Goal: Information Seeking & Learning: Learn about a topic

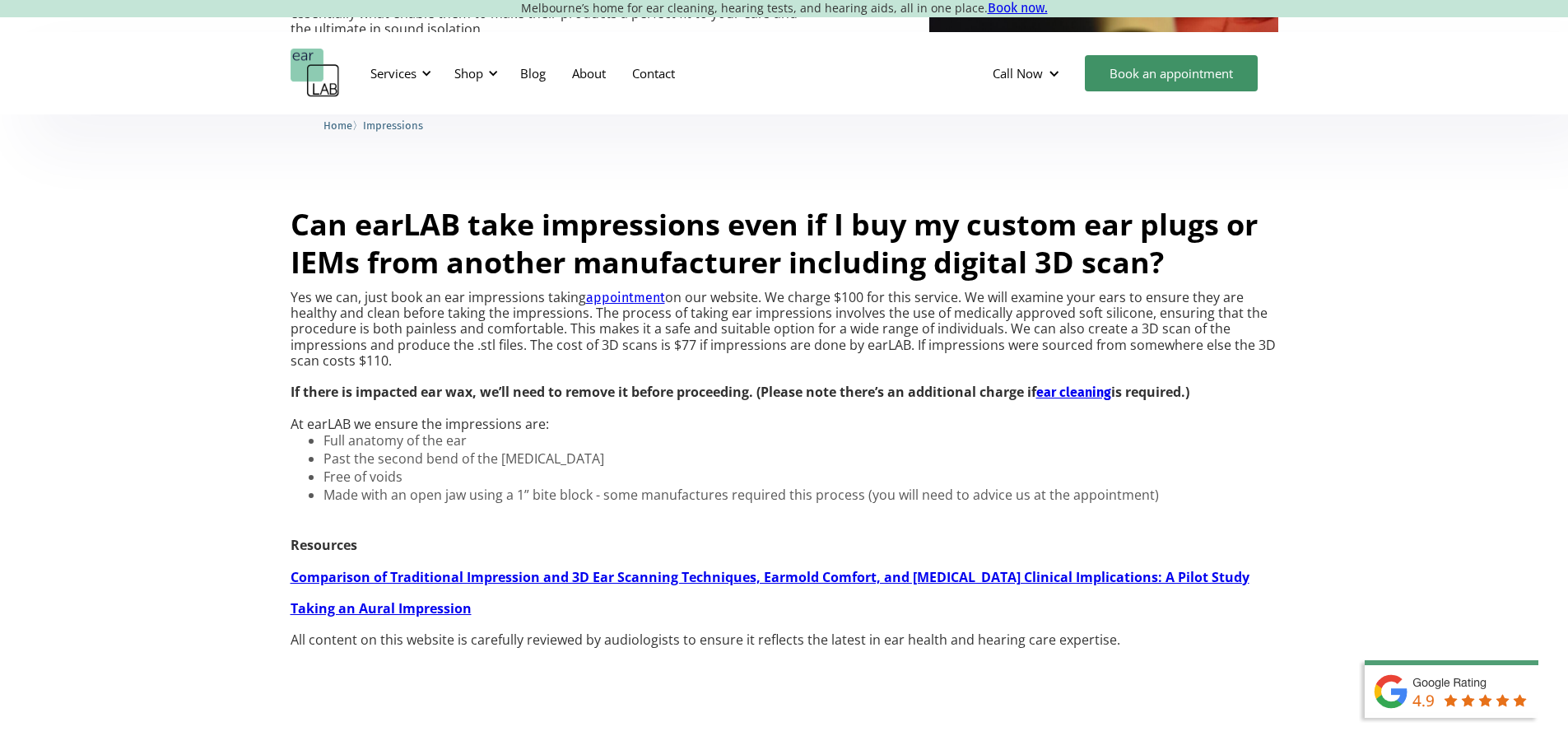
scroll to position [1316, 0]
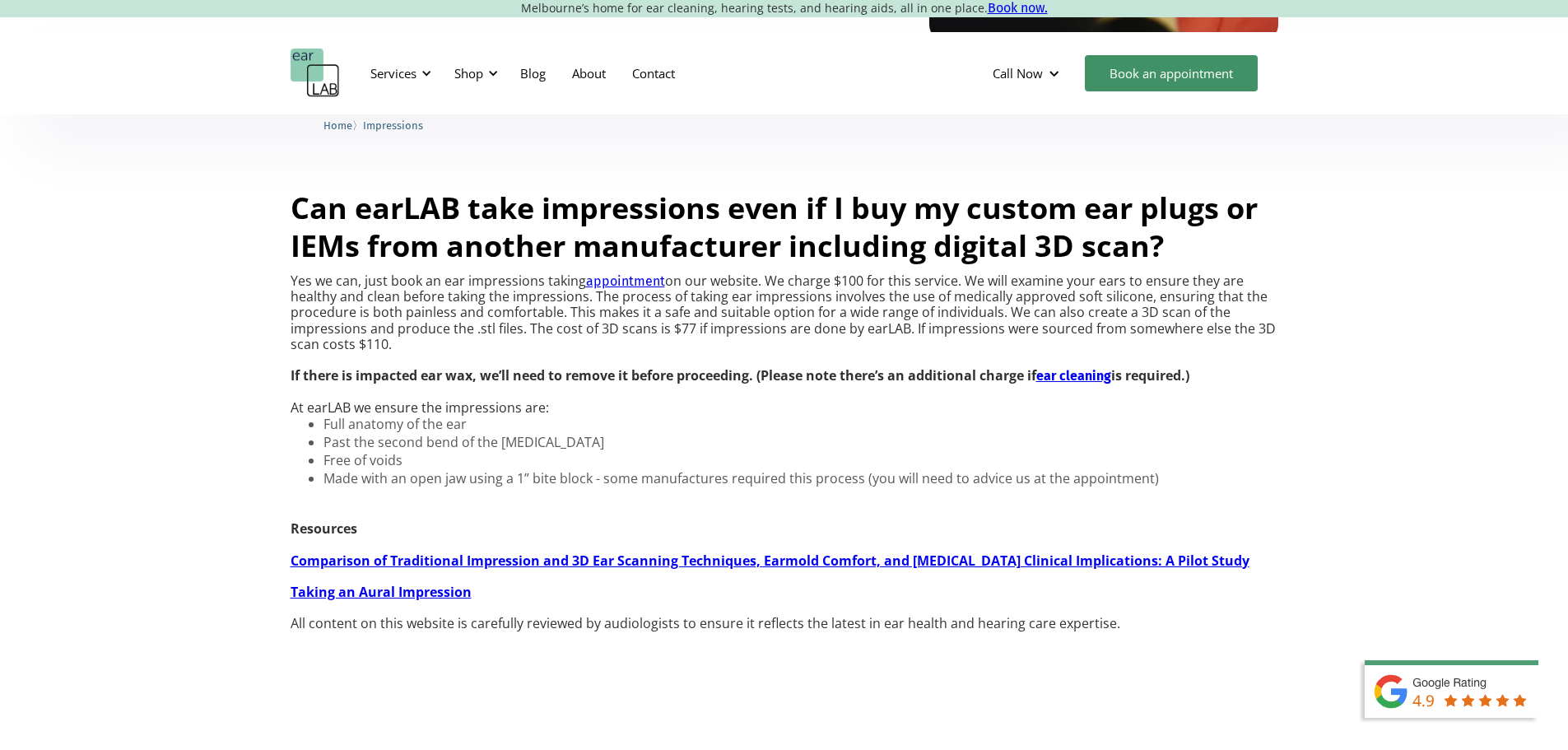
drag, startPoint x: 865, startPoint y: 445, endPoint x: 589, endPoint y: 414, distance: 277.7
click at [589, 414] on p "Yes we can, just book an ear impressions taking appointment on our website. We …" at bounding box center [784, 344] width 988 height 142
click at [265, 249] on div "What are ear impressions? Ear impressions are essentially model imprints of you…" at bounding box center [784, 75] width 1568 height 1365
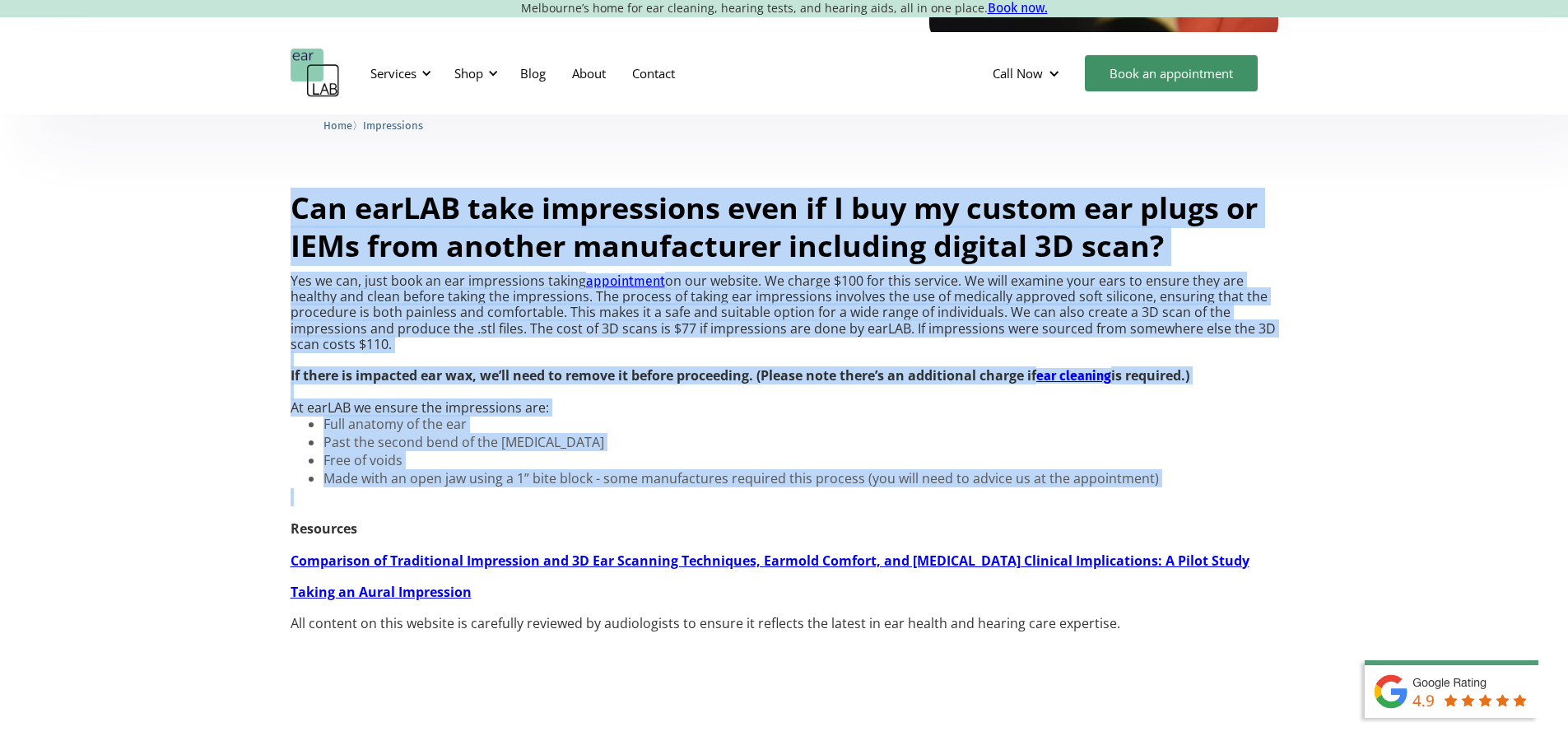
drag, startPoint x: 286, startPoint y: 282, endPoint x: 1164, endPoint y: 615, distance: 939.0
click at [1164, 615] on div "What are ear impressions? Ear impressions are essentially model imprints of you…" at bounding box center [784, 75] width 1568 height 1365
click at [946, 469] on li "Free of voids" at bounding box center [741, 460] width 835 height 17
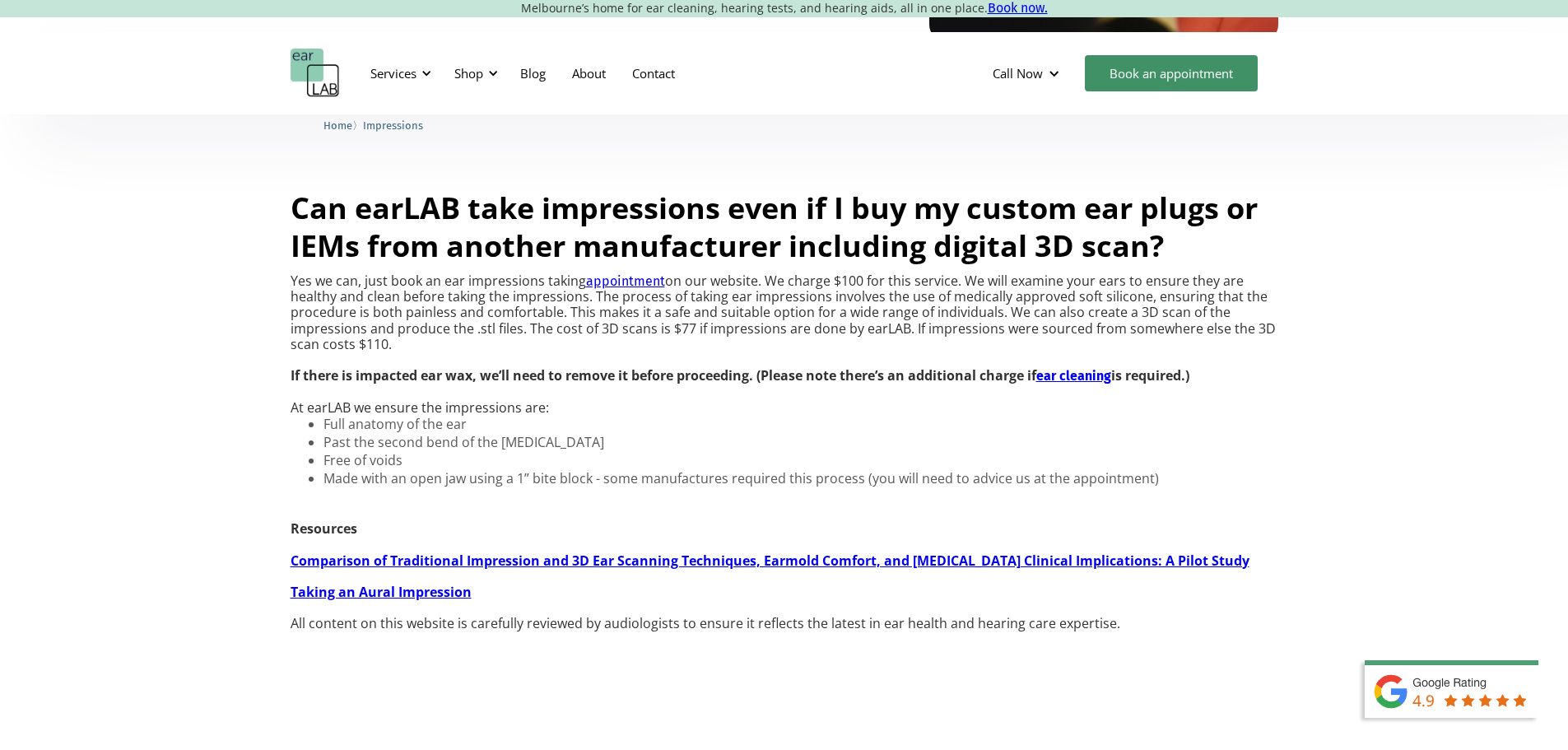
drag, startPoint x: 290, startPoint y: 286, endPoint x: 1283, endPoint y: 445, distance: 1005.6
click at [1283, 445] on div "What are ear impressions? Ear impressions are essentially model imprints of you…" at bounding box center [784, 75] width 1568 height 1365
copy div "Can earLAB take impressions even if I buy my custom ear plugs or IEMs from anot…"
click at [375, 416] on p "Yes we can, just book an ear impressions taking appointment on our website. We …" at bounding box center [784, 344] width 988 height 142
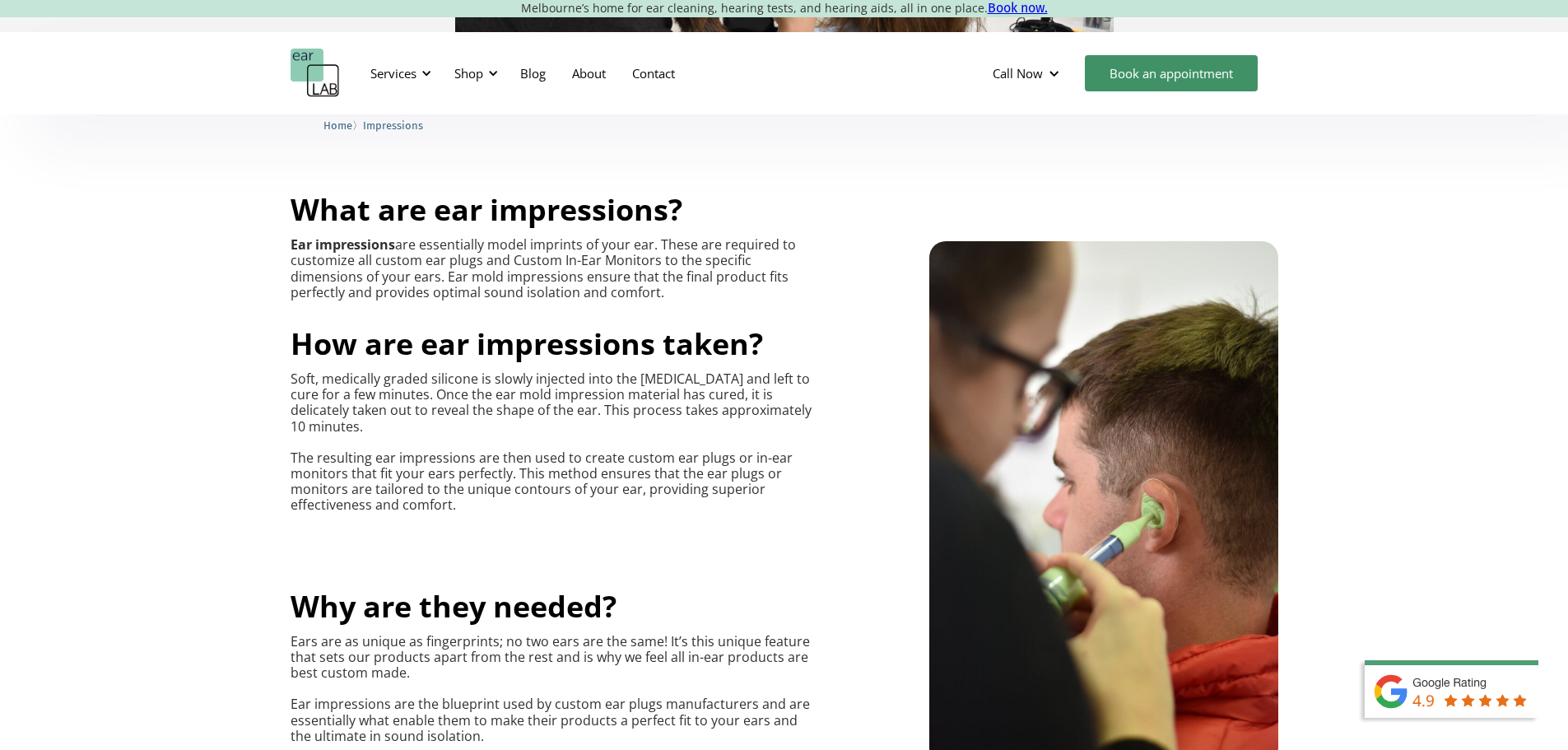
scroll to position [575, 0]
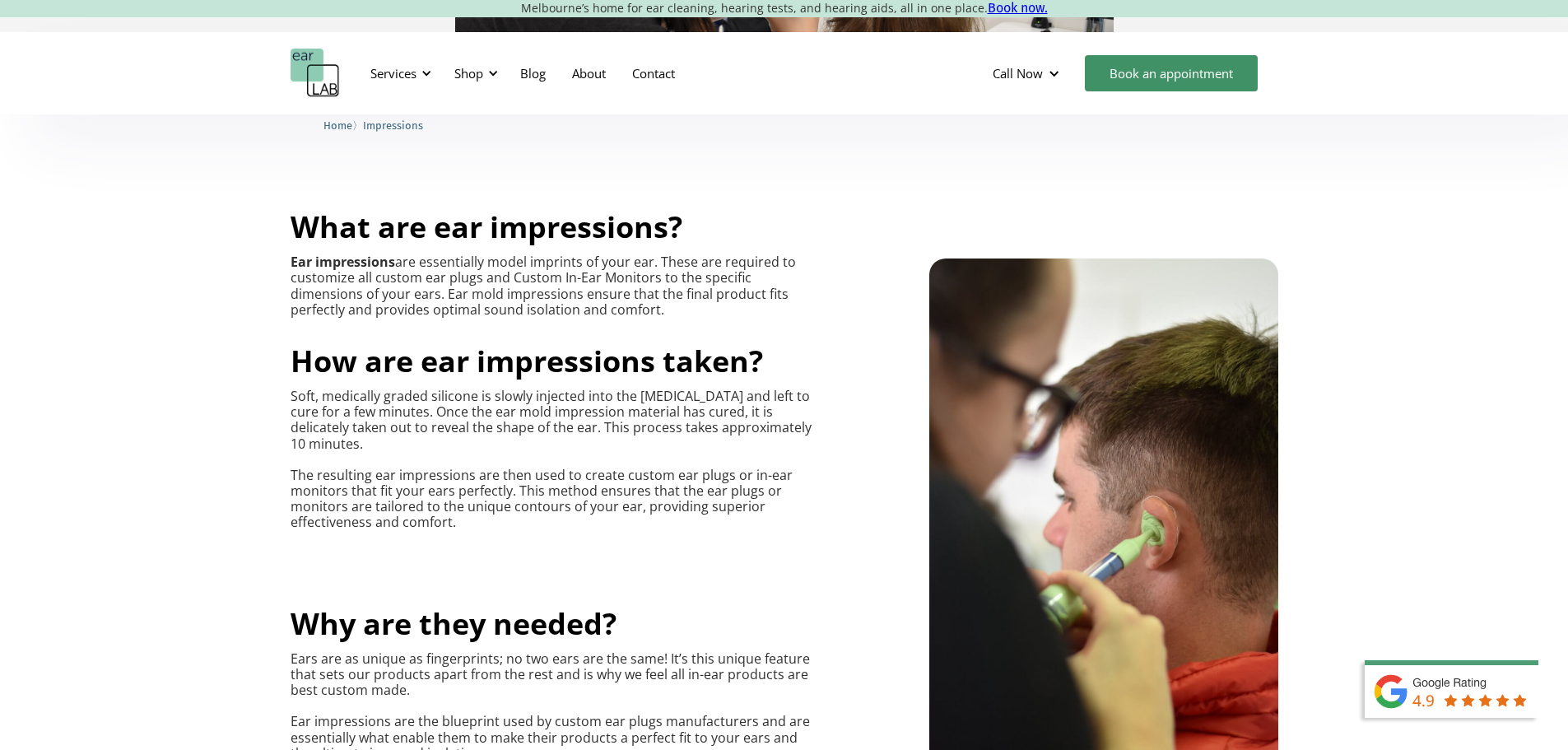
drag, startPoint x: 351, startPoint y: 334, endPoint x: 291, endPoint y: 263, distance: 93.0
click at [291, 263] on p "Ear impressions are essentially model imprints of your ear. These are required …" at bounding box center [552, 286] width 523 height 64
copy p "Ear impressions are essentially model imprints of your ear. These are required …"
click at [302, 368] on span "How are ear impressions taken?" at bounding box center [527, 361] width 473 height 41
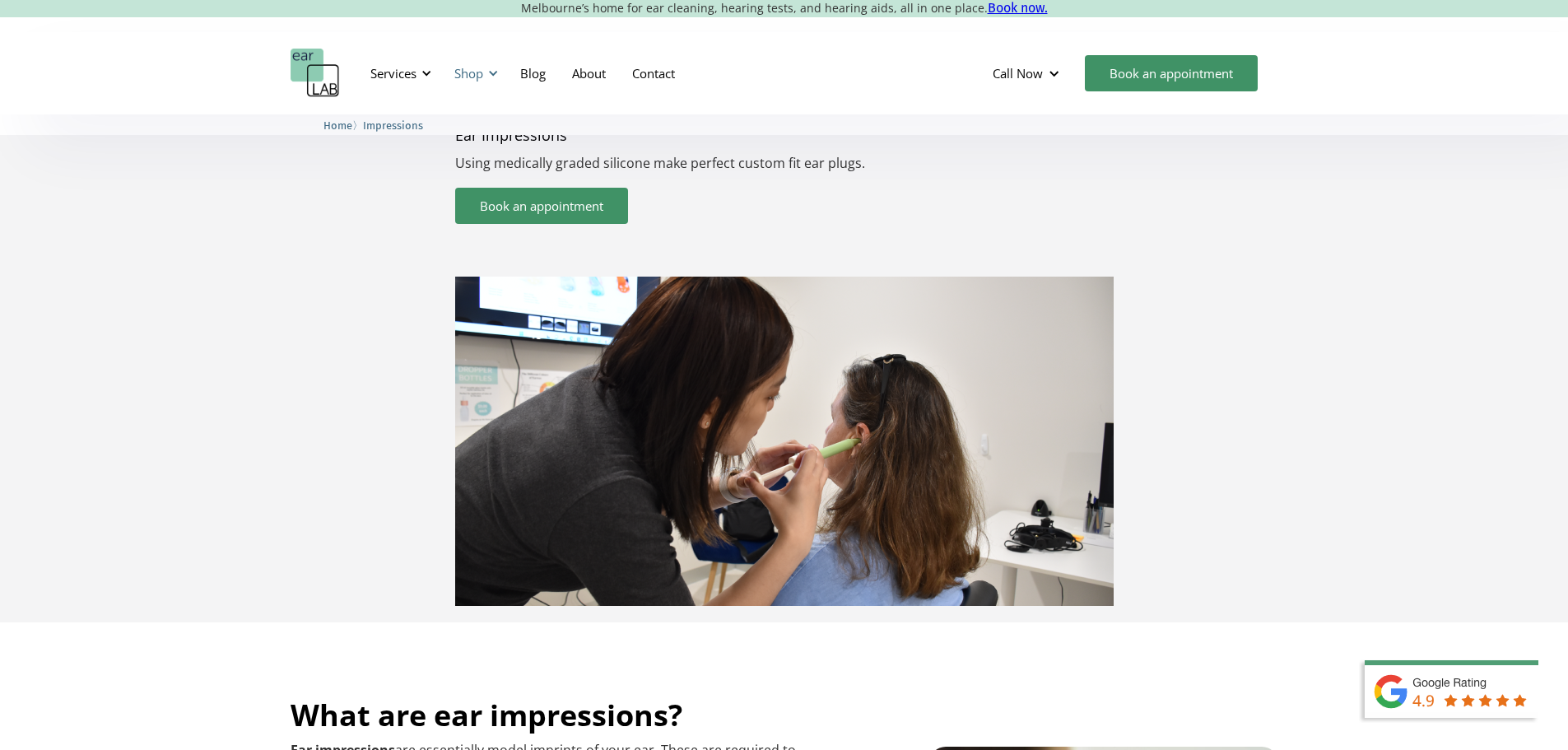
scroll to position [81, 0]
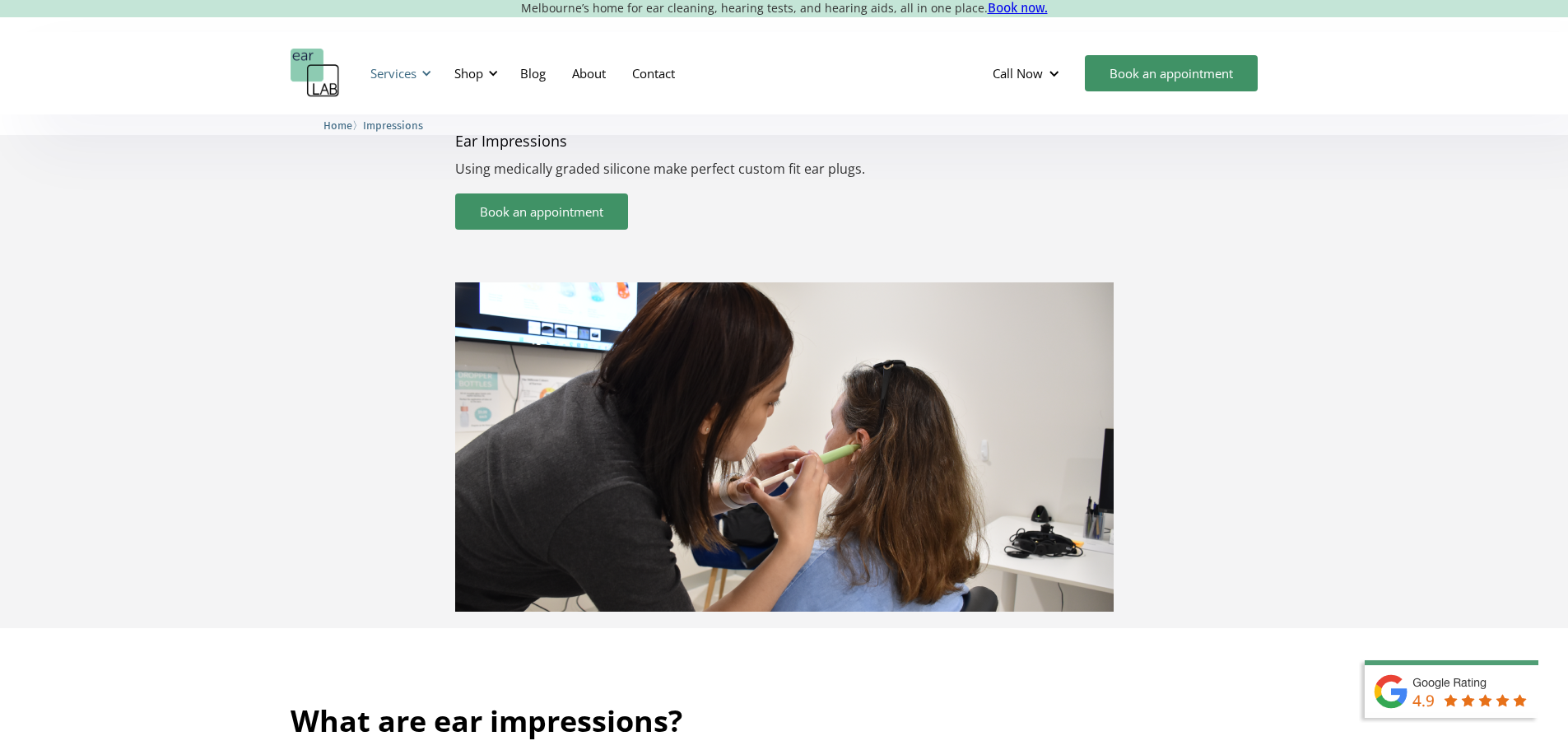
click at [406, 73] on div "Services" at bounding box center [393, 74] width 46 height 17
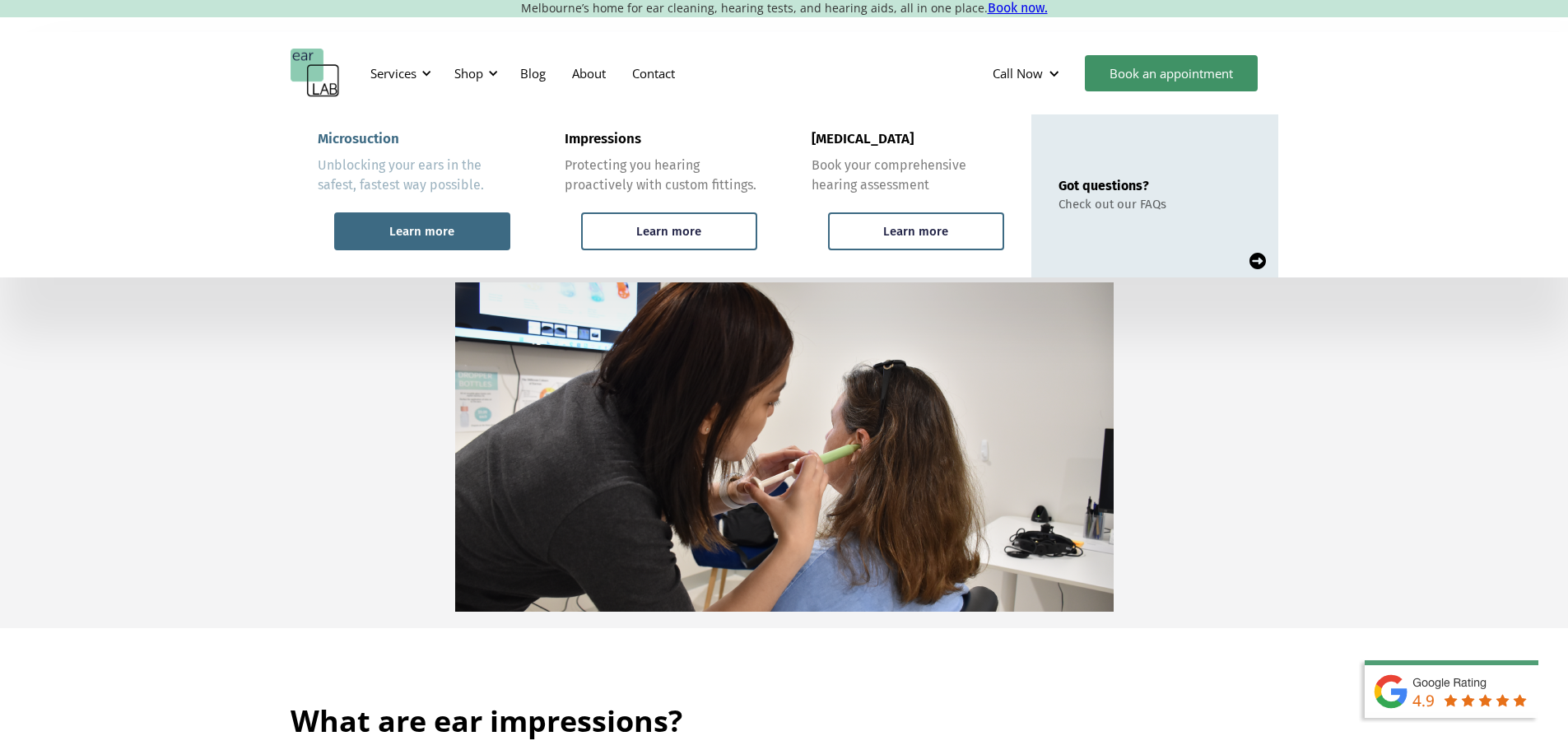
click at [449, 230] on div "Learn more" at bounding box center [421, 231] width 65 height 15
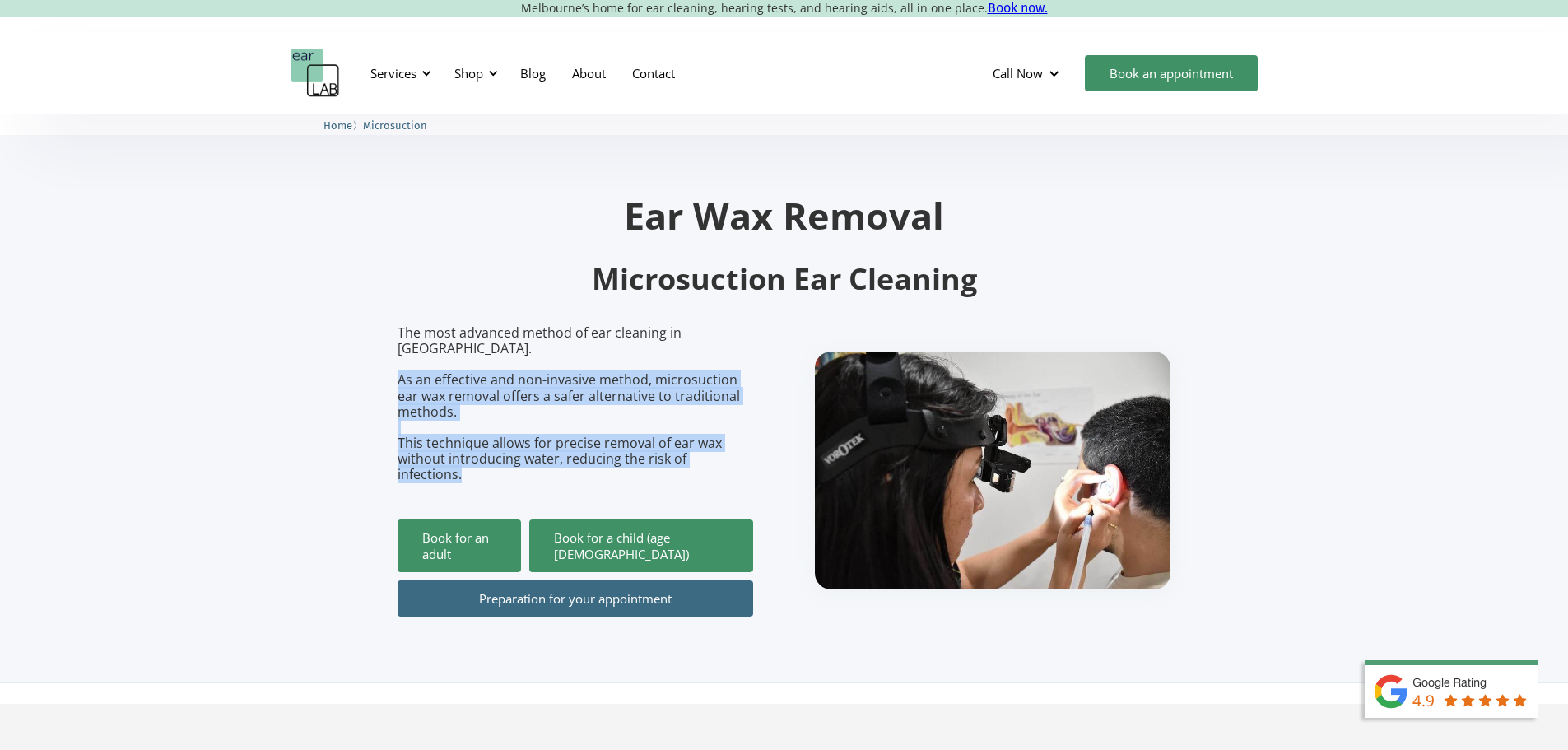
drag, startPoint x: 755, startPoint y: 437, endPoint x: 390, endPoint y: 367, distance: 371.7
click at [390, 367] on section "Ear Wax Removal Microsuction Ear Cleaning The most advanced method of ear clean…" at bounding box center [784, 398] width 1568 height 569
copy p "As an effective and non-invasive method, microsuction ear wax removal offers a …"
